Goal: Navigation & Orientation: Find specific page/section

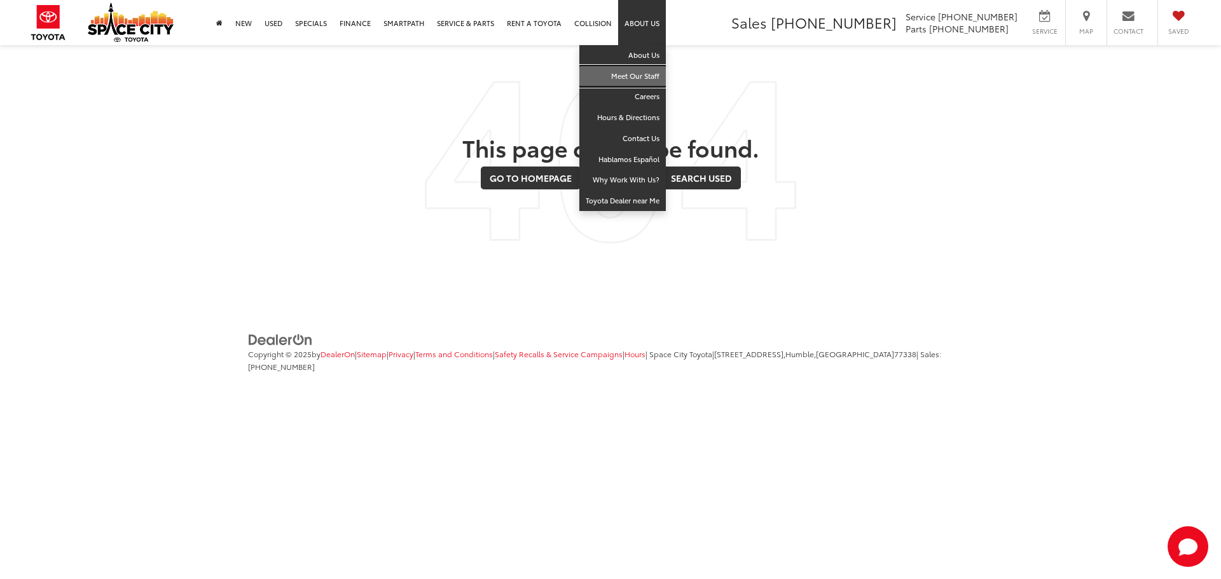
click at [645, 86] on link "Meet Our Staff" at bounding box center [622, 76] width 86 height 21
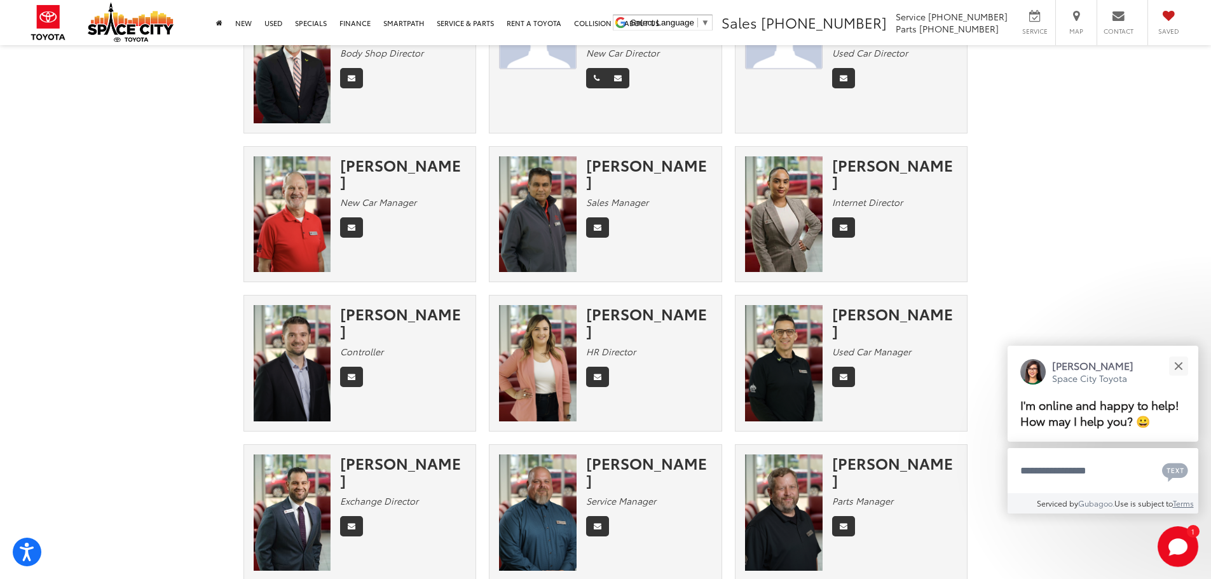
scroll to position [217, 0]
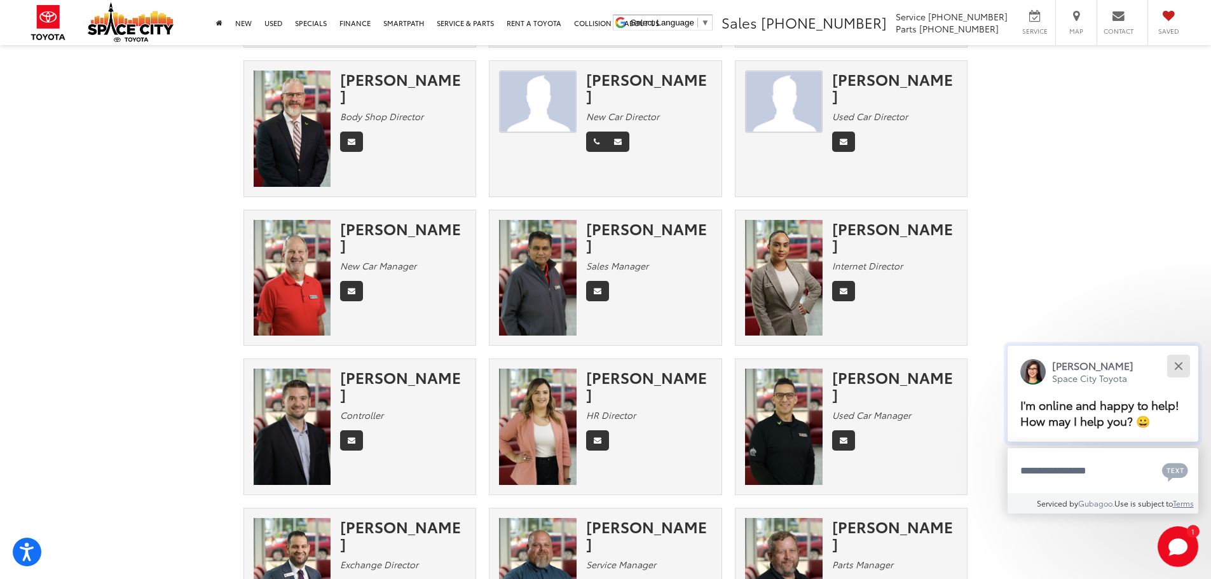
click at [1172, 362] on button "Close" at bounding box center [1178, 365] width 27 height 27
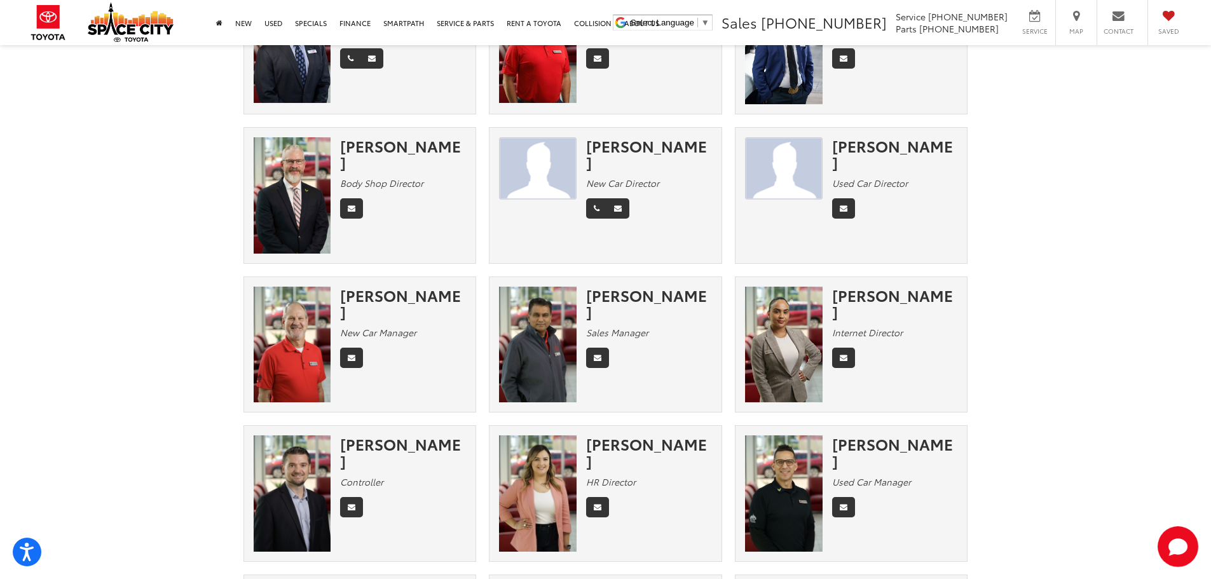
scroll to position [154, 0]
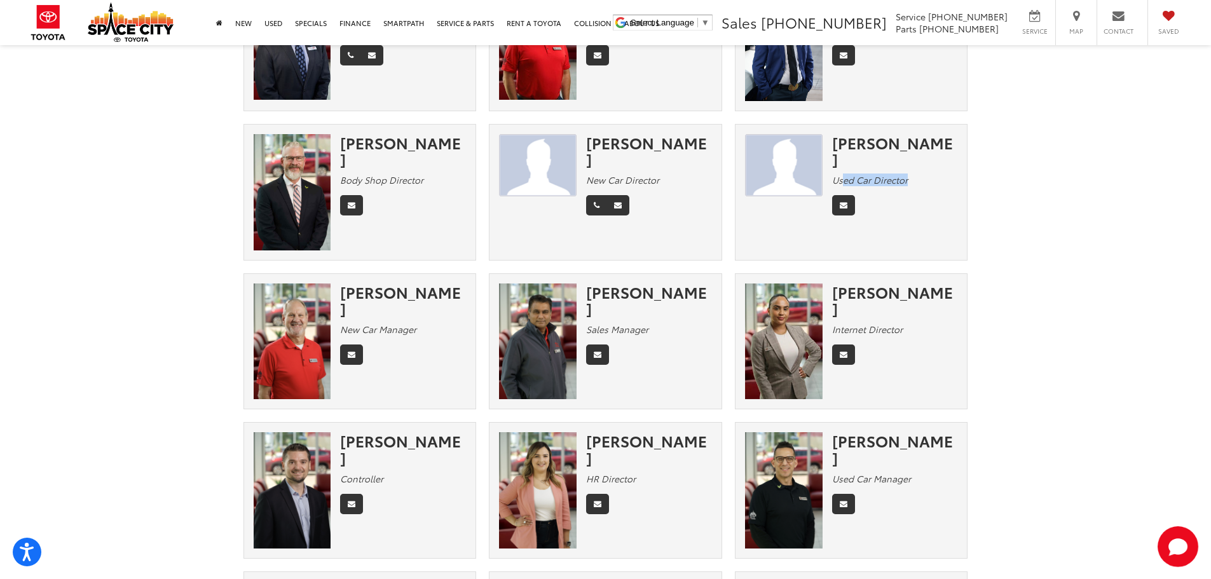
drag, startPoint x: 918, startPoint y: 167, endPoint x: 841, endPoint y: 169, distance: 76.3
click at [841, 174] on div "Used Car Director" at bounding box center [895, 180] width 126 height 13
click at [841, 174] on em "Used Car Director" at bounding box center [870, 180] width 76 height 13
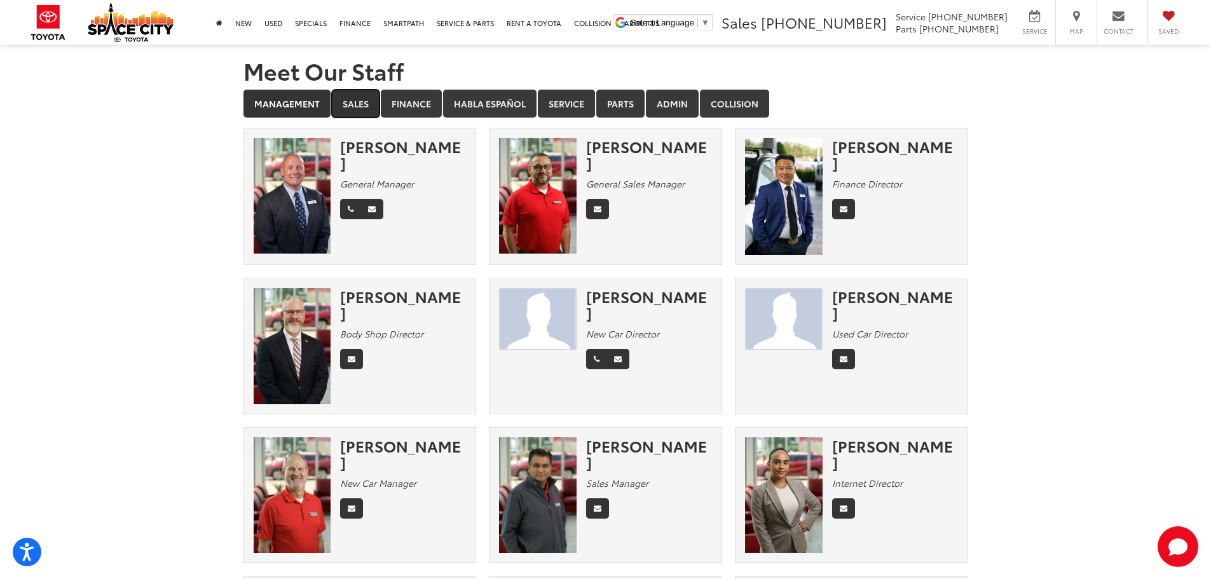
click at [352, 105] on link "Sales" at bounding box center [356, 104] width 48 height 28
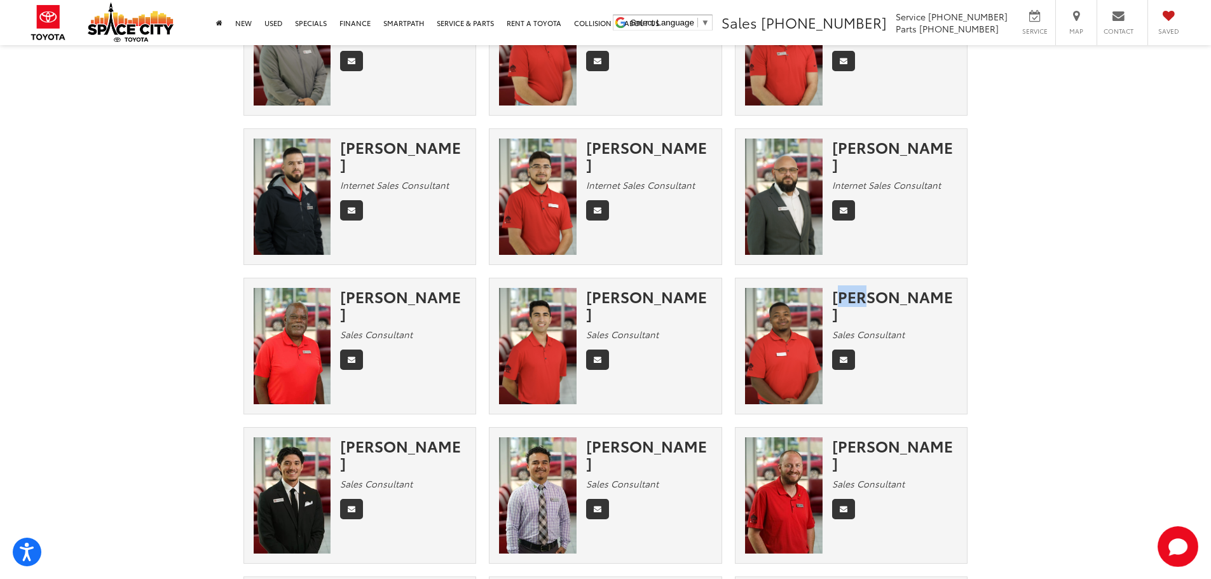
scroll to position [665, 0]
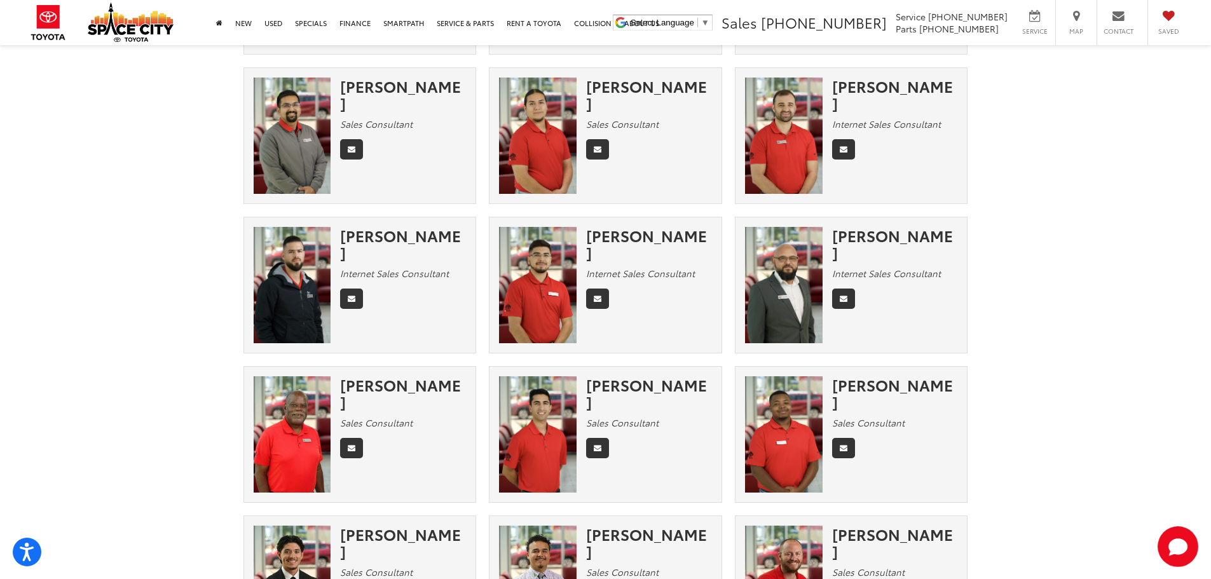
click at [1101, 308] on section "Meet Our Staff Management Sales Finance Habla Español Service Parts Admin Colli…" at bounding box center [605, 172] width 1211 height 1583
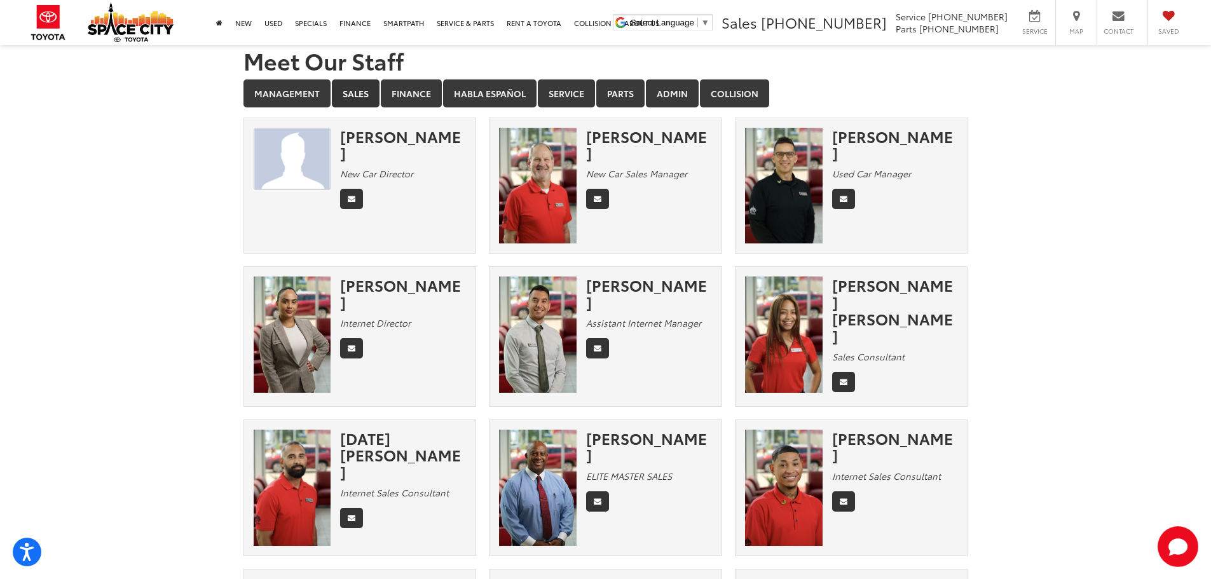
scroll to position [0, 0]
